Goal: Information Seeking & Learning: Learn about a topic

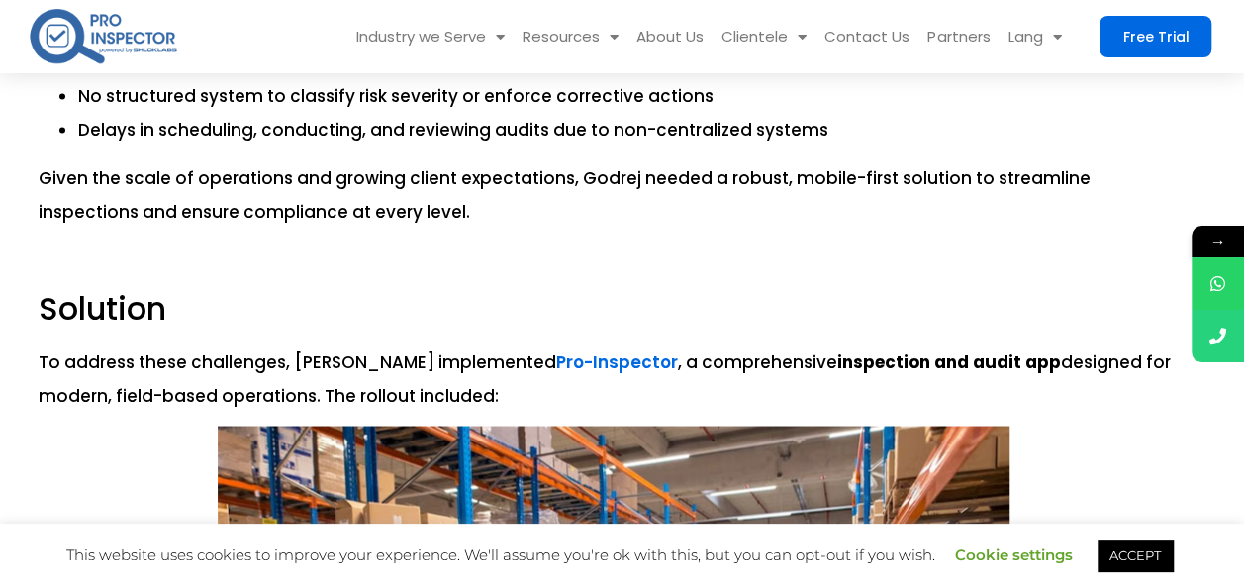
scroll to position [1019, 0]
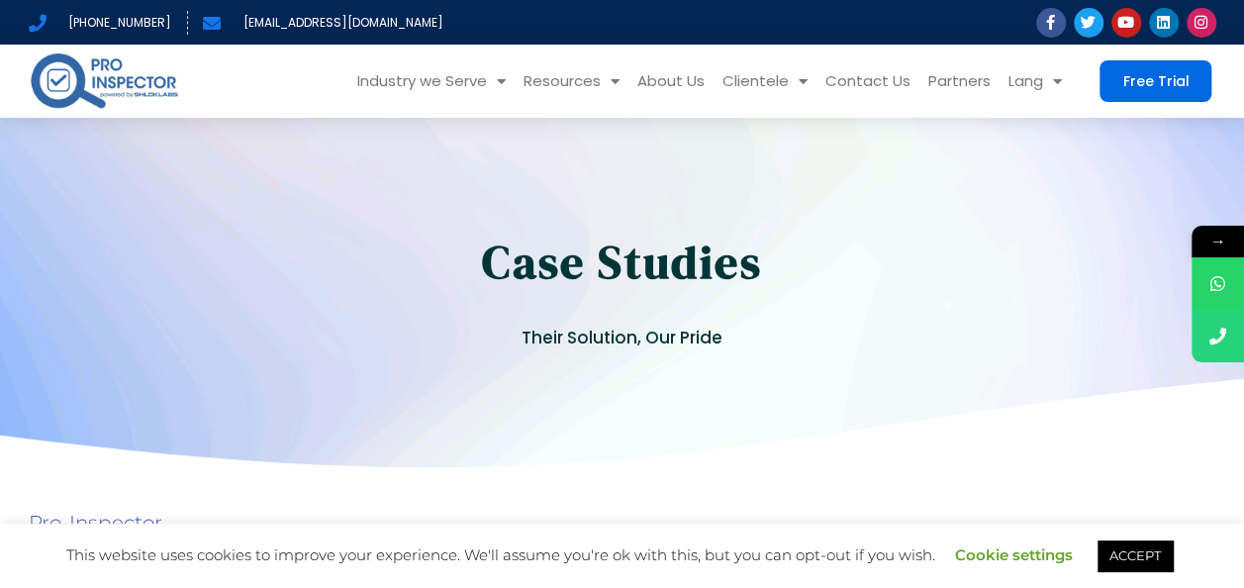
drag, startPoint x: 1240, startPoint y: 481, endPoint x: 1254, endPoint y: 489, distance: 16.8
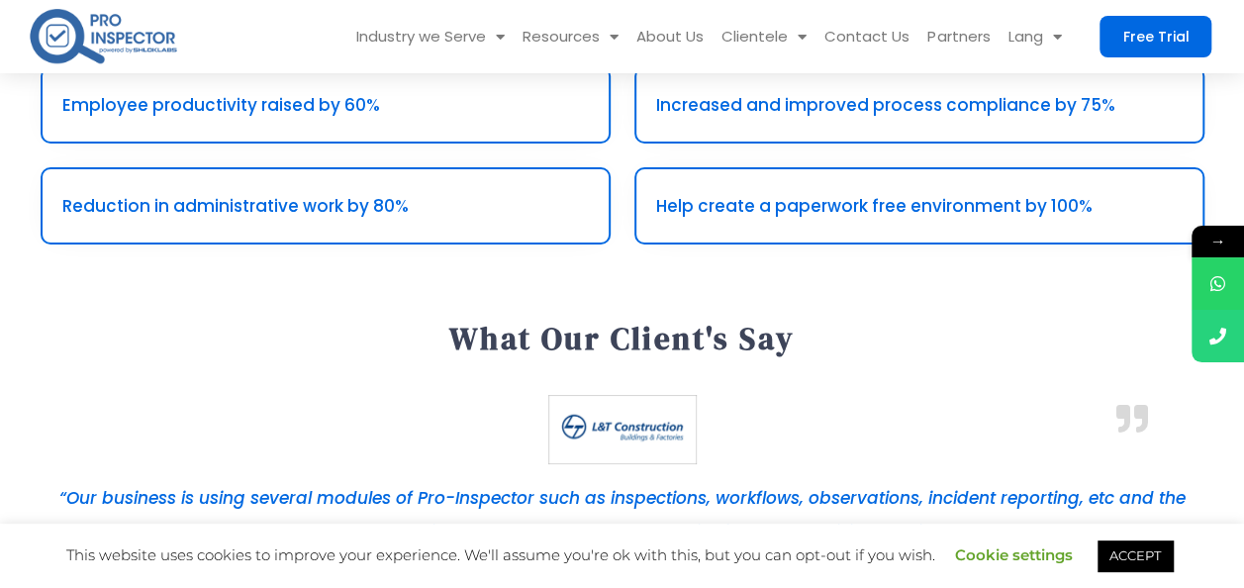
scroll to position [4110, 0]
